Goal: Find specific page/section: Find specific page/section

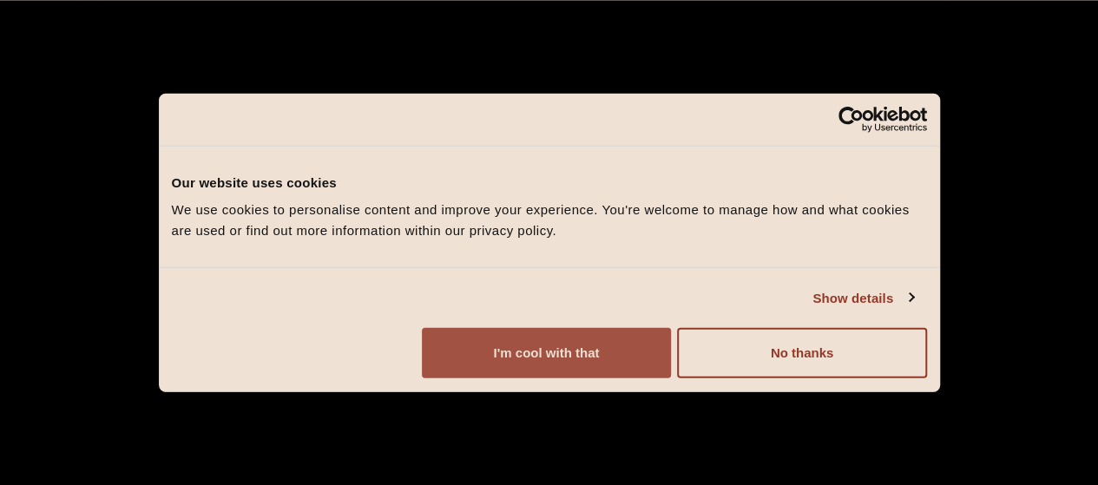
click at [671, 357] on button "I'm cool with that" at bounding box center [546, 353] width 249 height 50
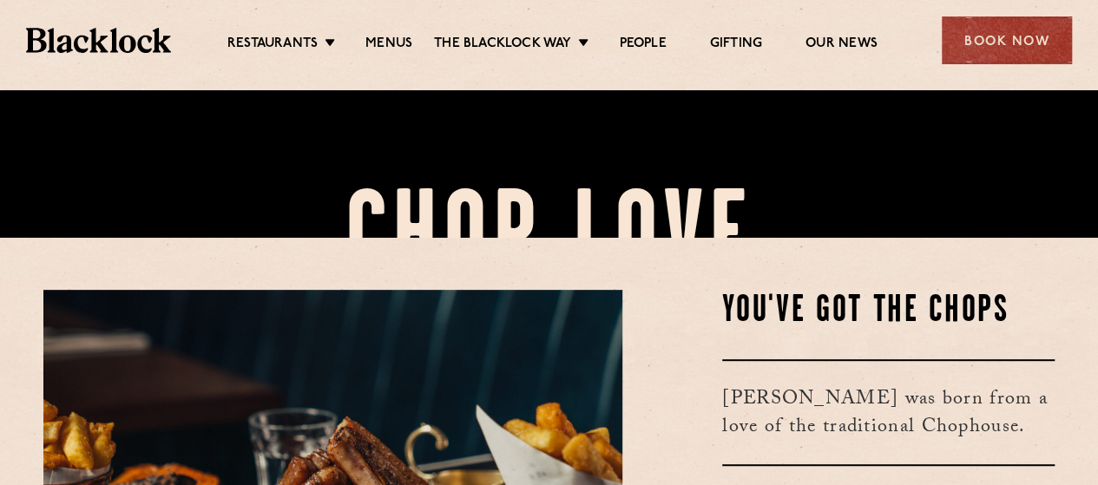
scroll to position [434, 0]
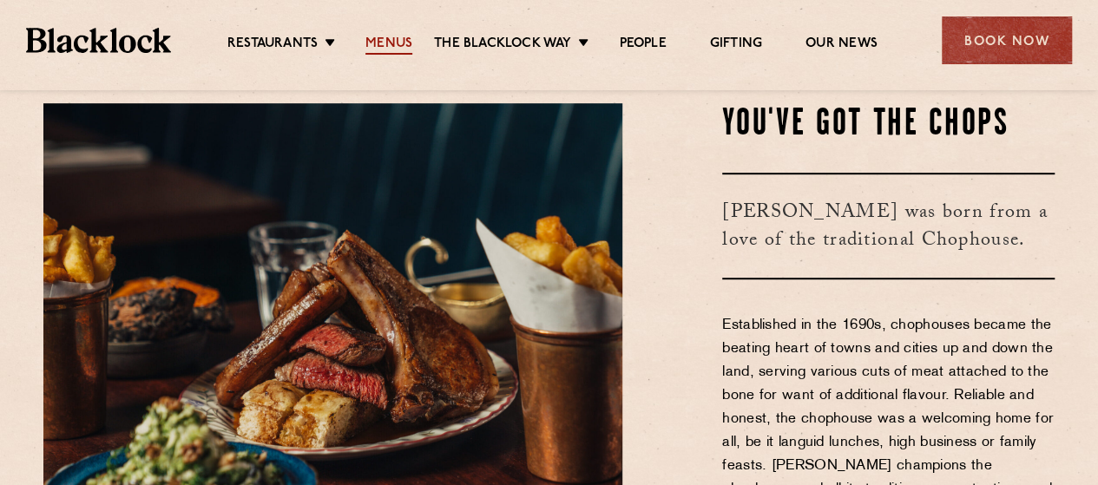
click at [386, 43] on link "Menus" at bounding box center [388, 45] width 47 height 19
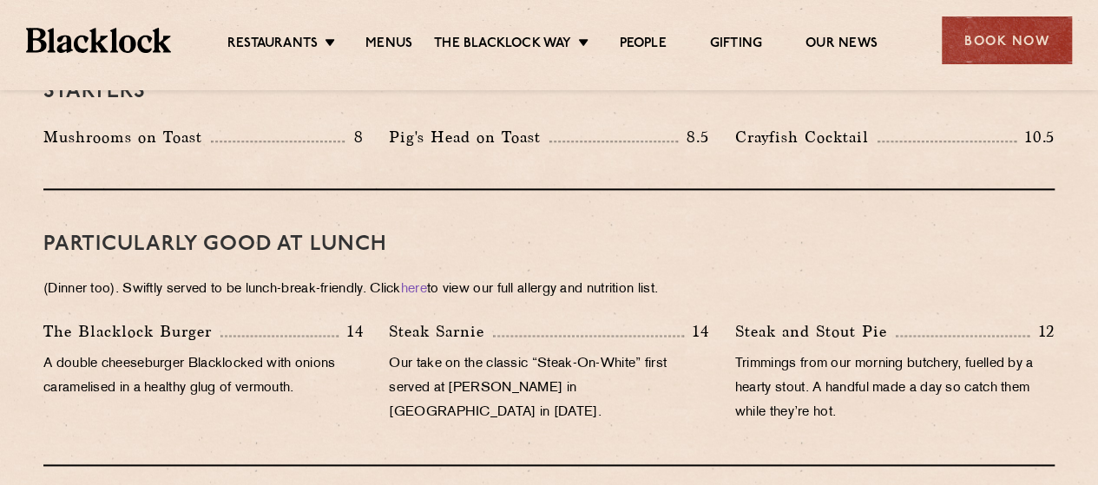
scroll to position [1012, 0]
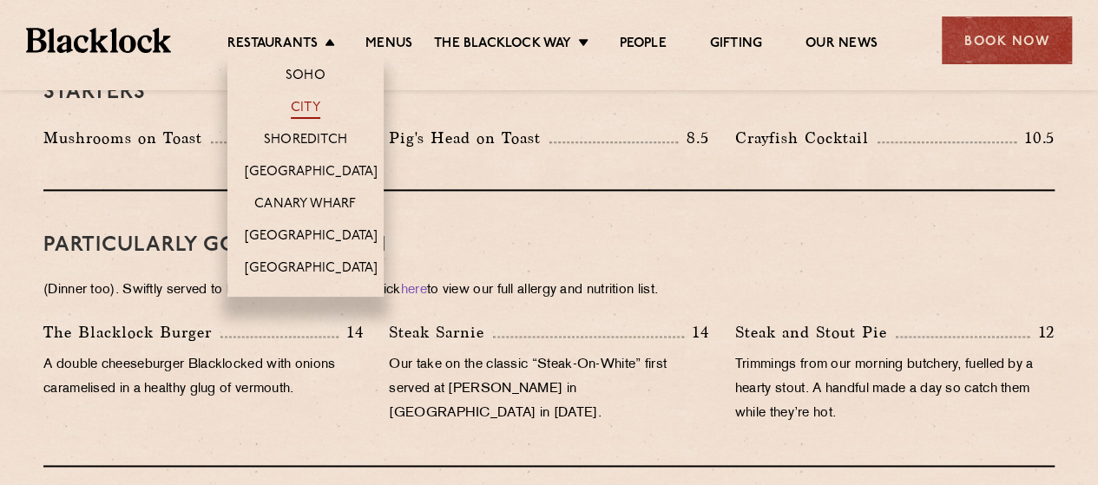
click at [307, 103] on link "City" at bounding box center [306, 109] width 30 height 19
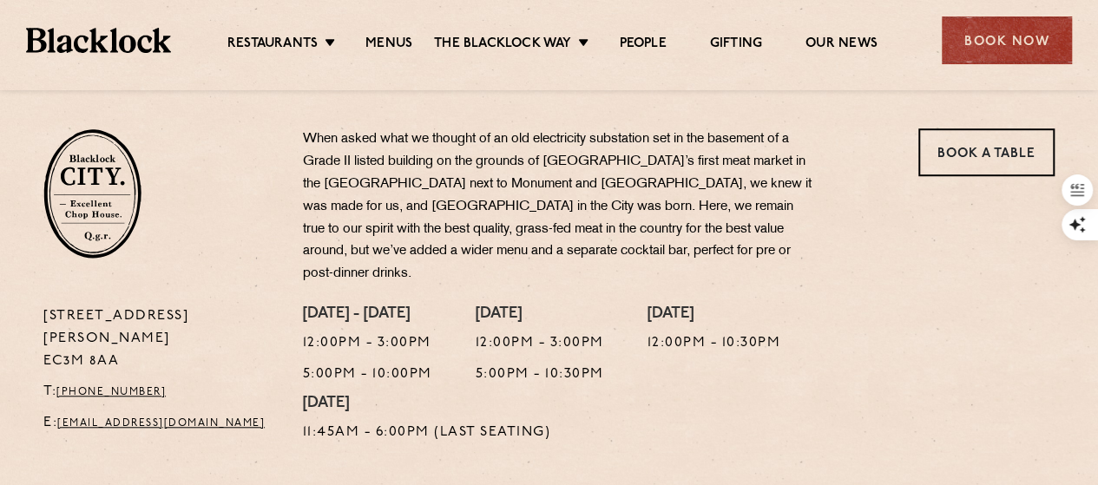
scroll to position [549, 0]
